Goal: Navigation & Orientation: Understand site structure

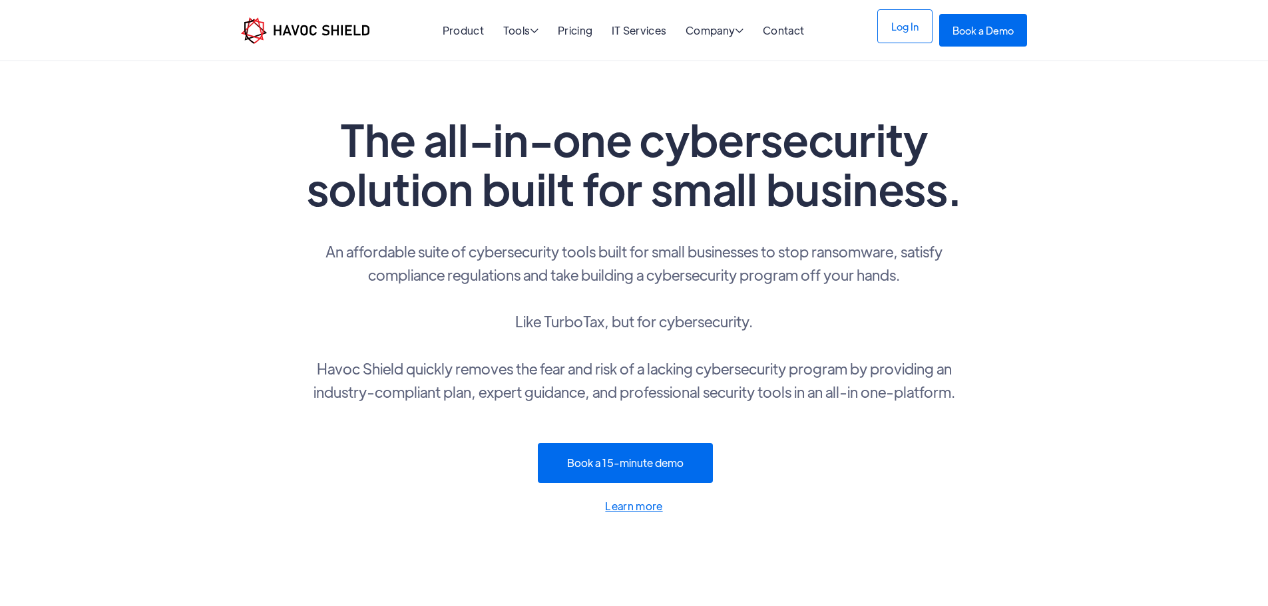
click at [932, 29] on link "Log In" at bounding box center [904, 26] width 55 height 34
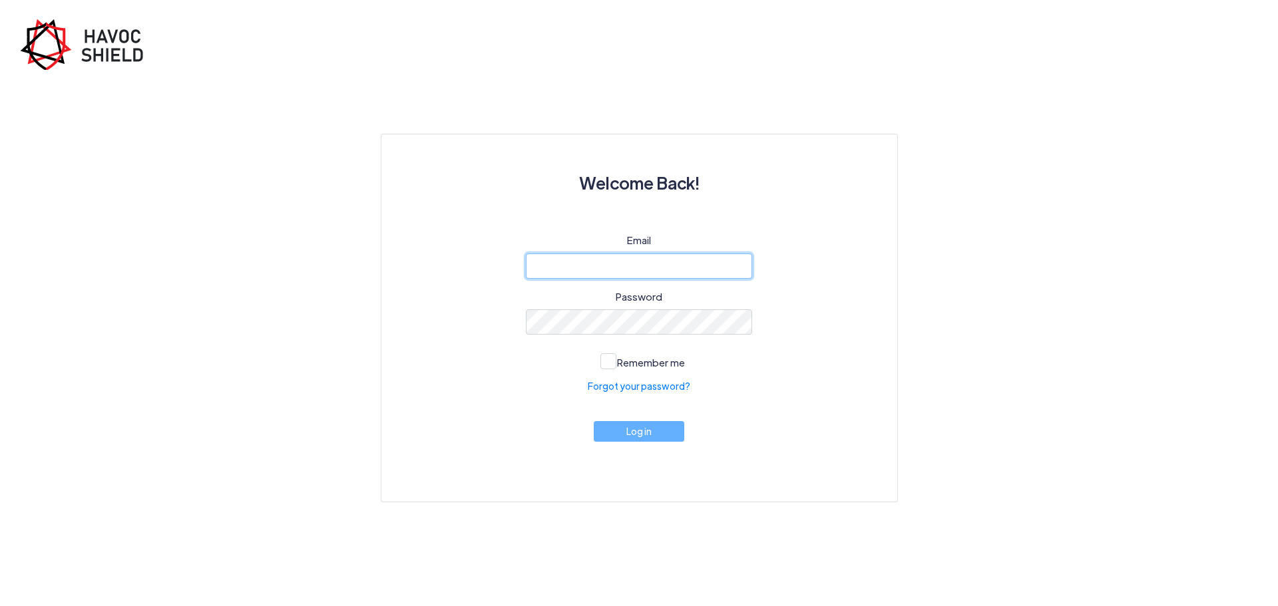
type input "[PERSON_NAME][EMAIL_ADDRESS][PERSON_NAME][DOMAIN_NAME]"
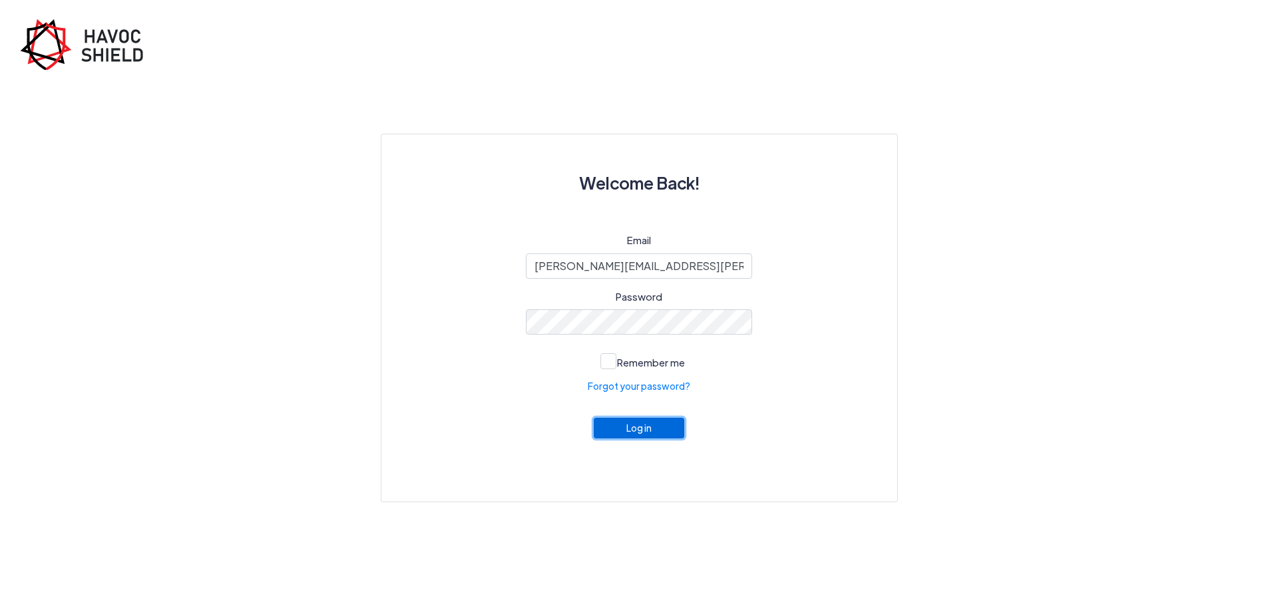
click at [647, 435] on button "Log in" at bounding box center [639, 428] width 90 height 21
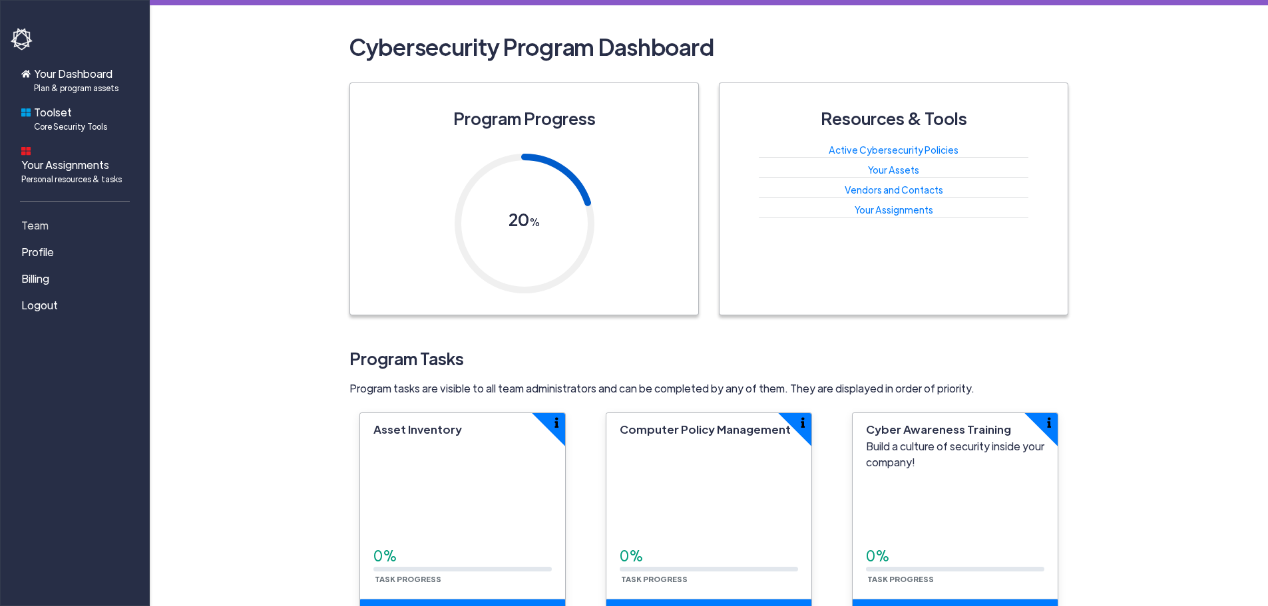
click at [44, 218] on span "Team" at bounding box center [34, 226] width 27 height 16
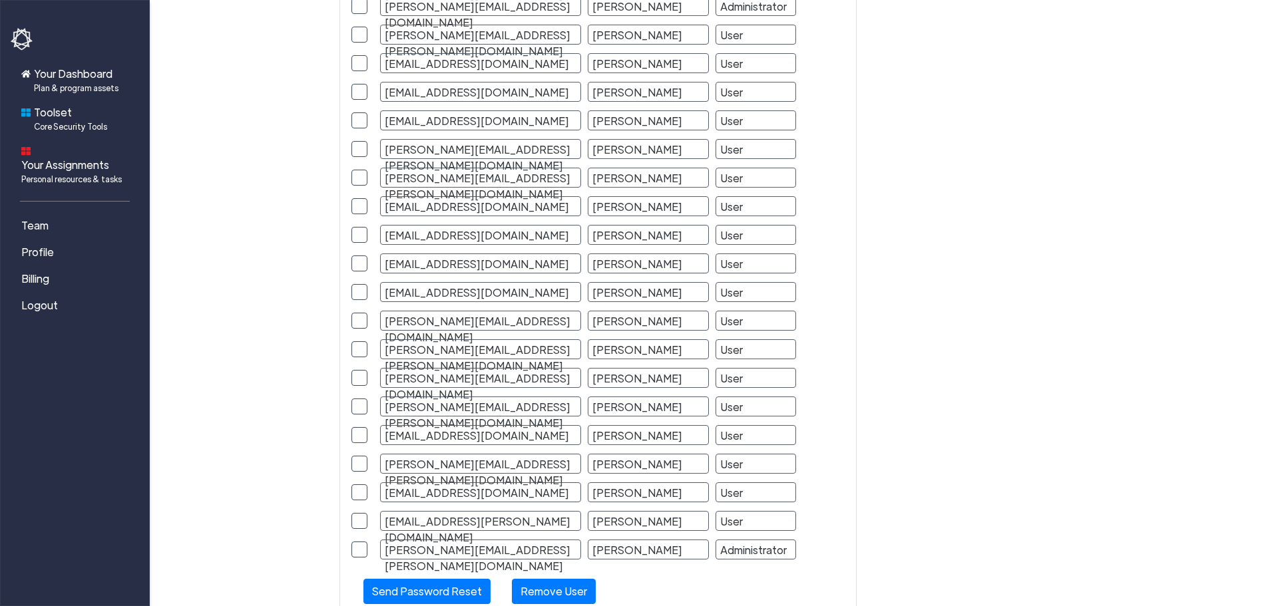
scroll to position [1111, 0]
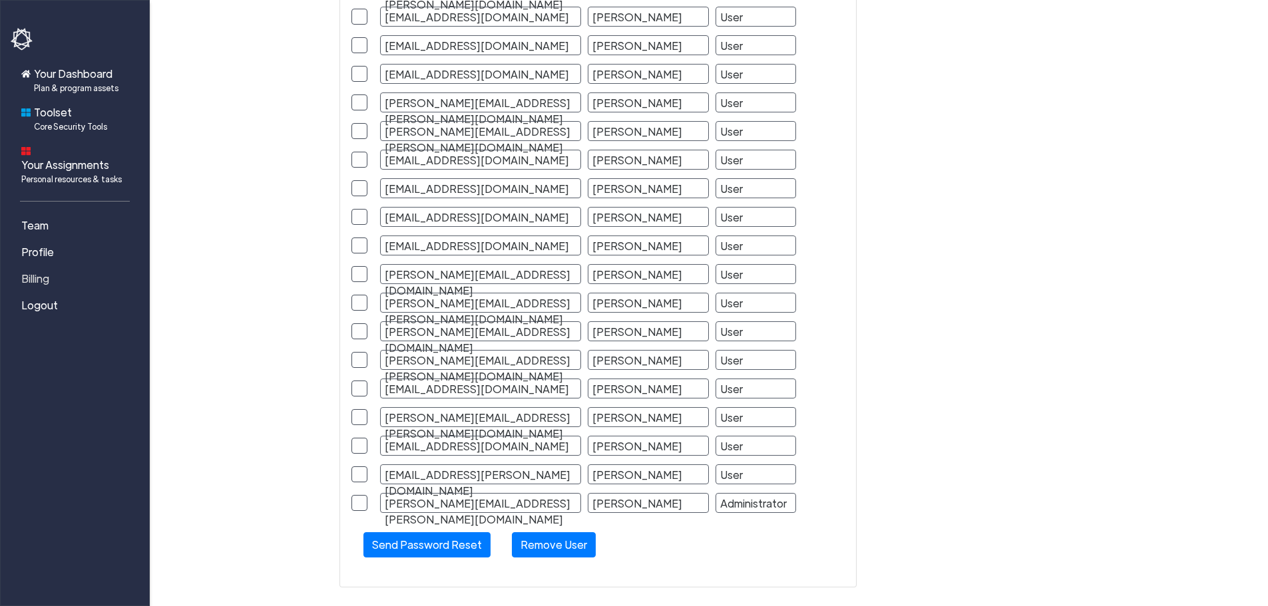
click at [40, 271] on span "Billing" at bounding box center [35, 279] width 28 height 16
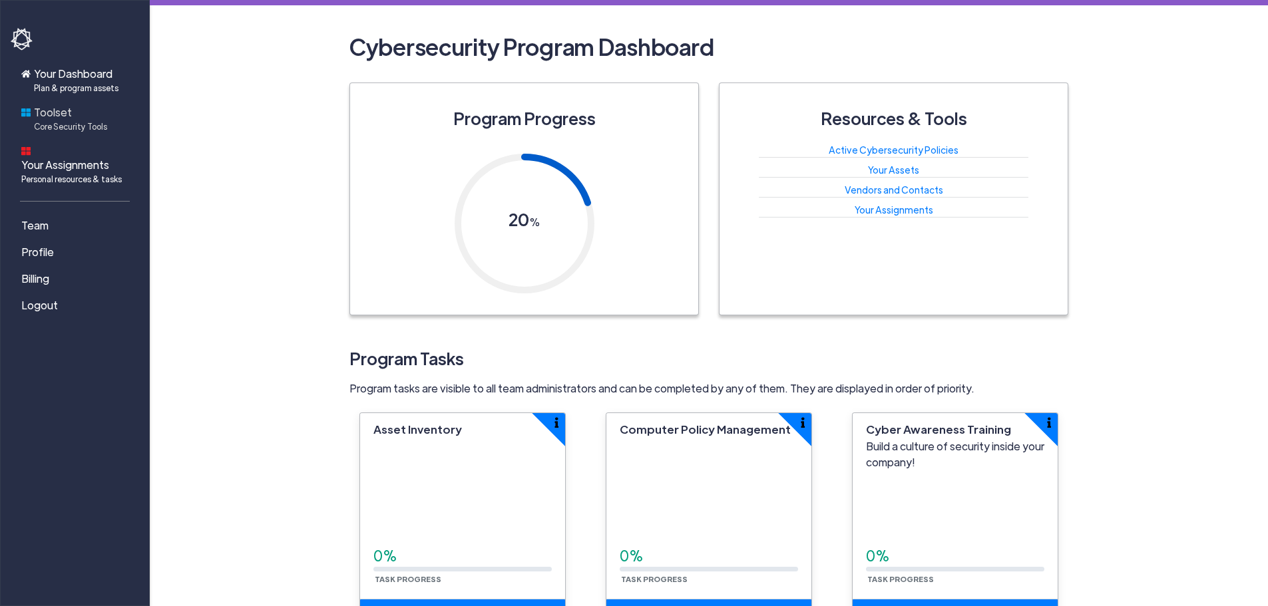
click at [107, 122] on link "Toolset Core Security Tools" at bounding box center [77, 118] width 133 height 39
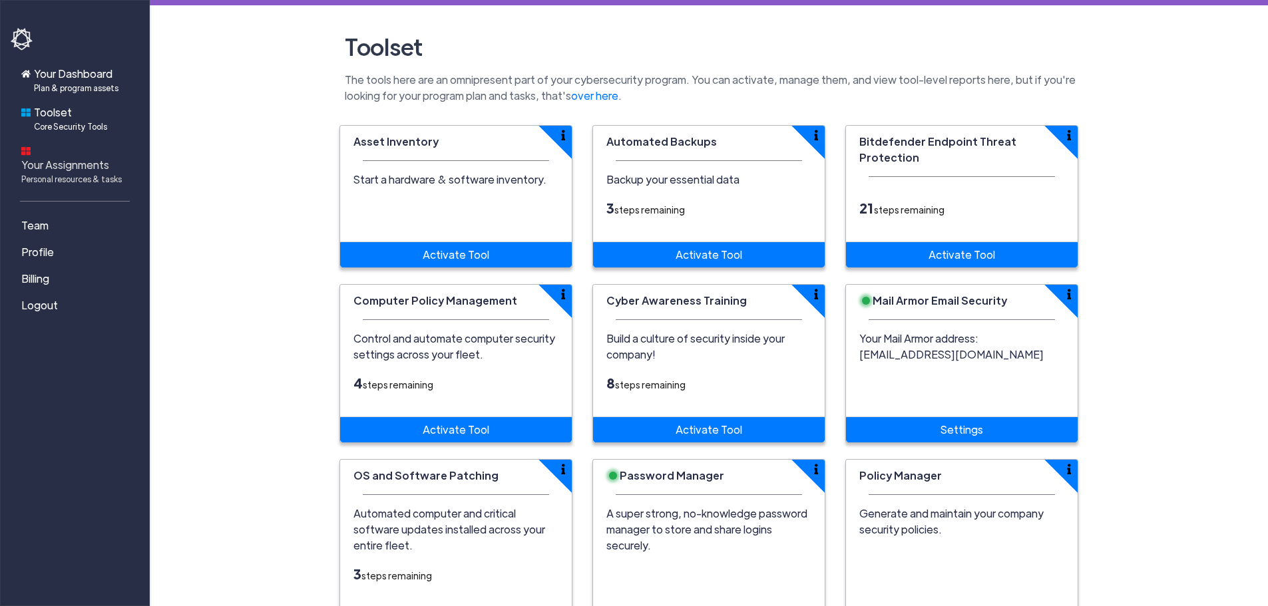
click at [93, 173] on span "Personal resources & tasks" at bounding box center [71, 179] width 100 height 12
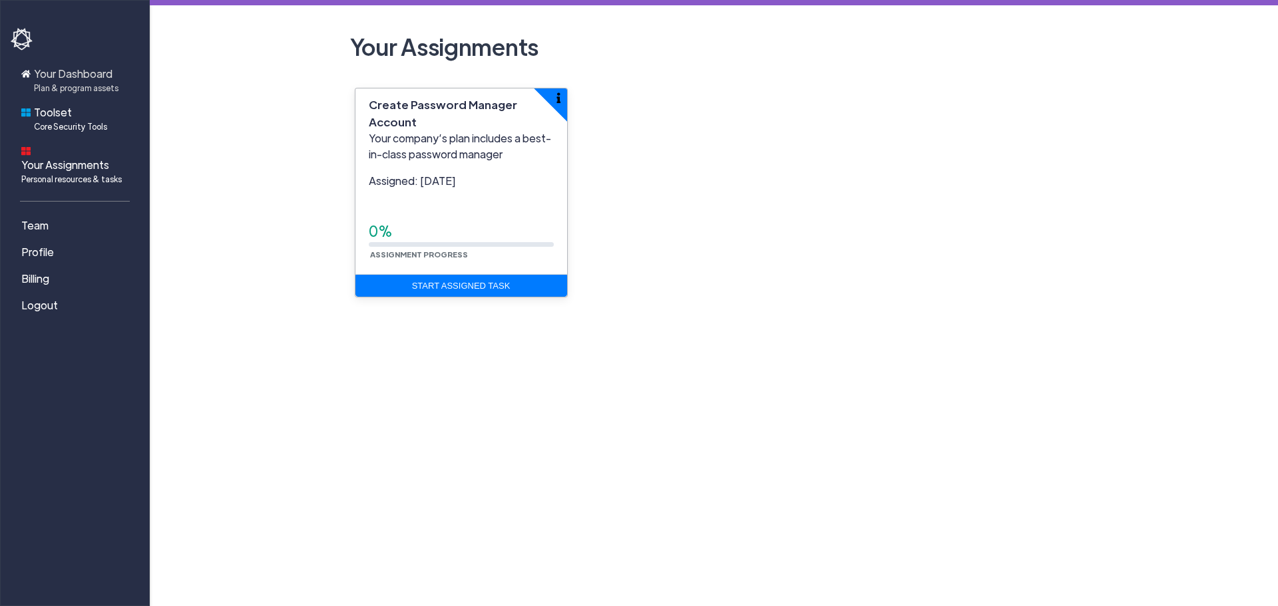
click at [89, 85] on span "Plan & program assets" at bounding box center [76, 88] width 85 height 12
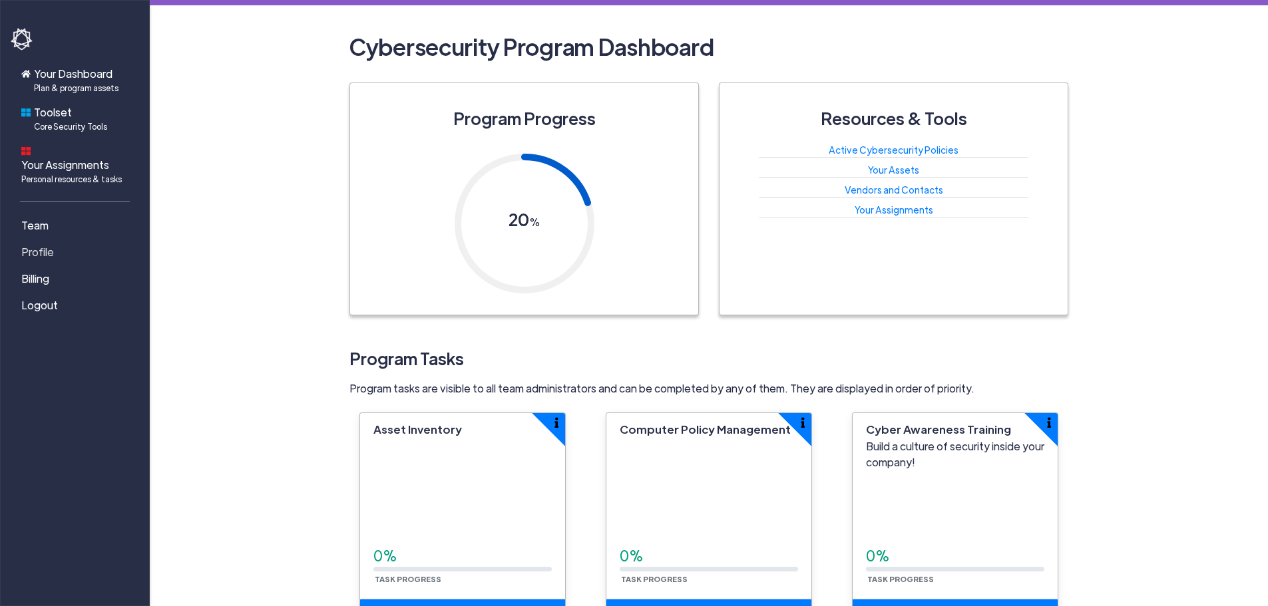
click at [51, 244] on span "Profile" at bounding box center [37, 252] width 33 height 16
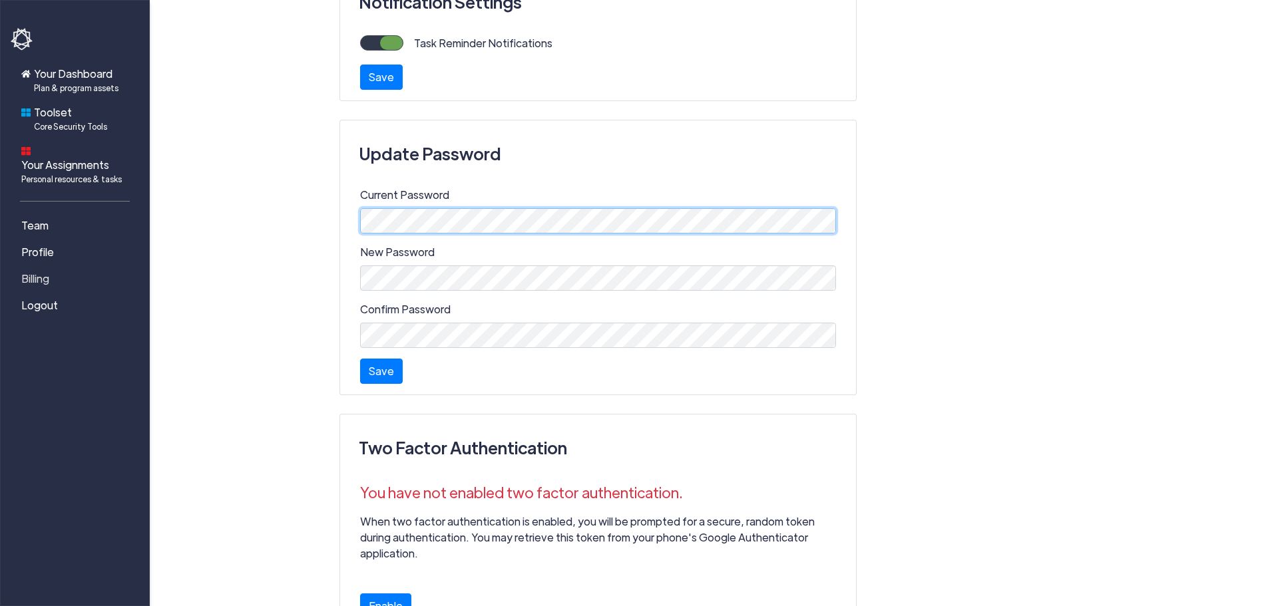
scroll to position [399, 0]
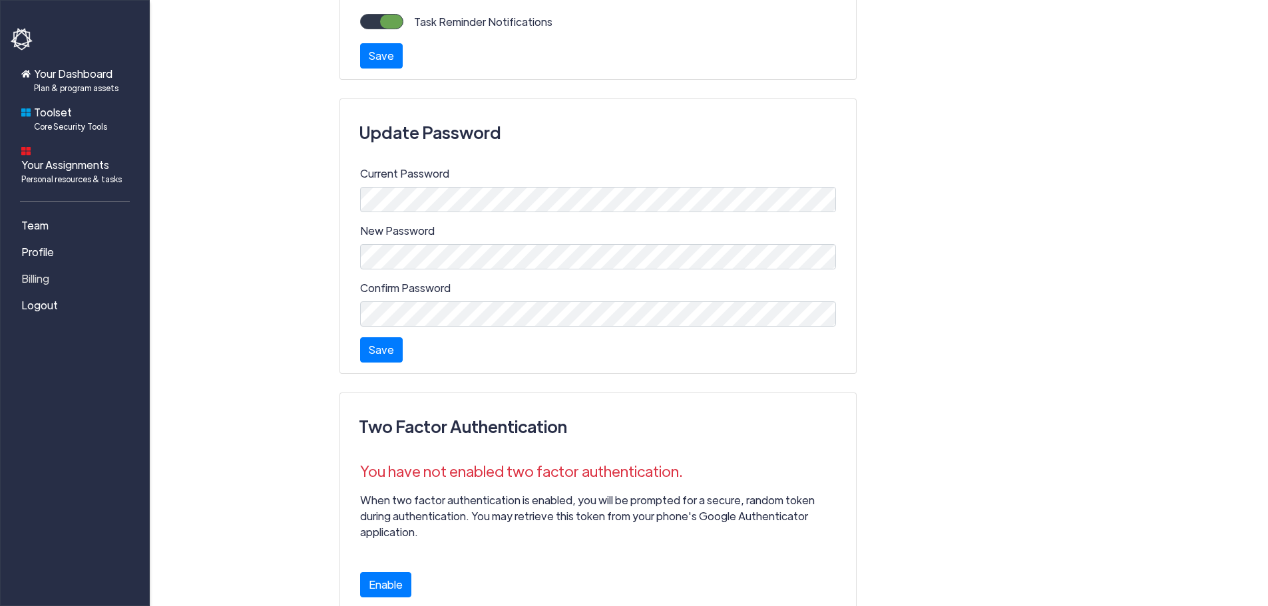
click at [39, 271] on span "Billing" at bounding box center [35, 279] width 28 height 16
